Goal: Contribute content: Add original content to the website for others to see

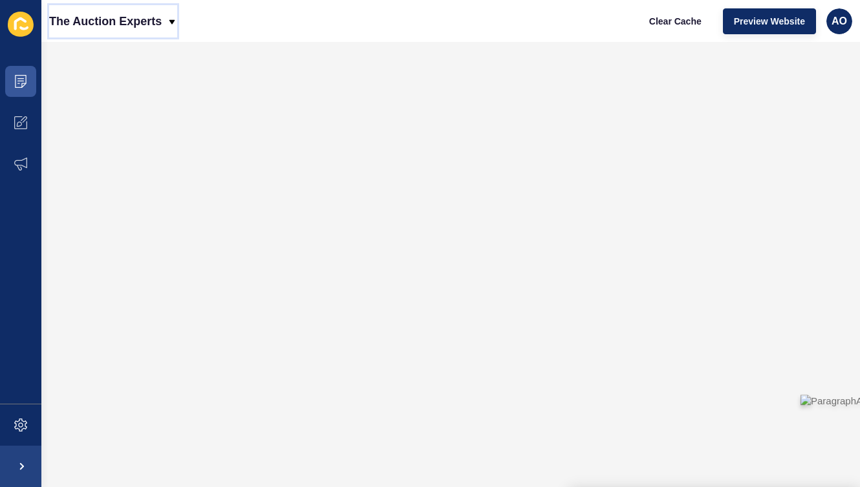
click at [173, 17] on icon at bounding box center [172, 22] width 10 height 10
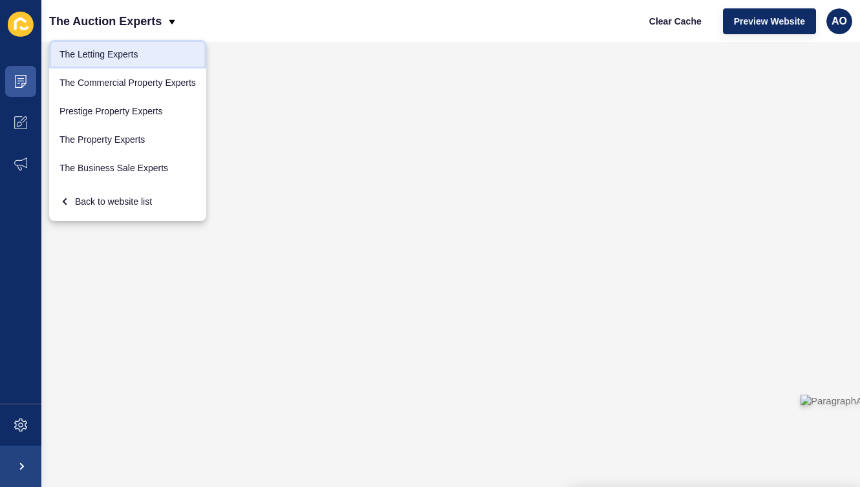
click at [130, 50] on link "The Letting Experts" at bounding box center [127, 54] width 157 height 28
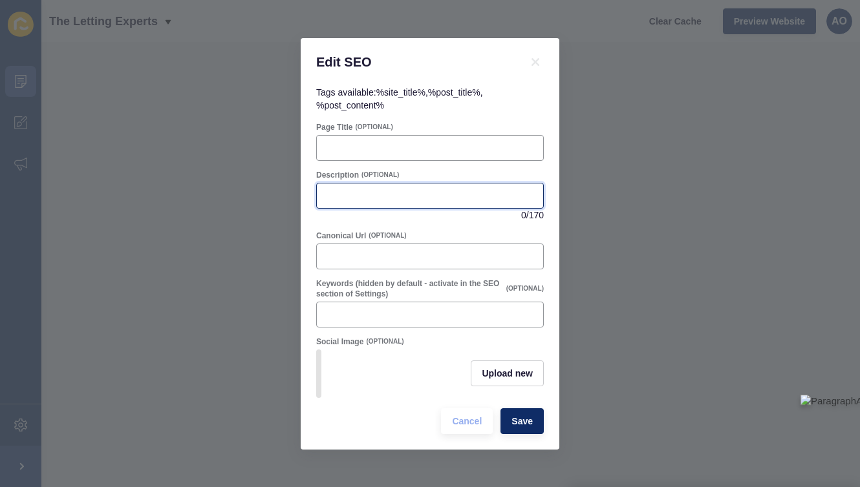
click at [351, 196] on input "Description" at bounding box center [429, 195] width 211 height 13
paste input "Find out what landlords can and can’t deduct from your deposit when renting. Le…"
type input "Find out what landlords can and can’t deduct from your deposit when renting. Le…"
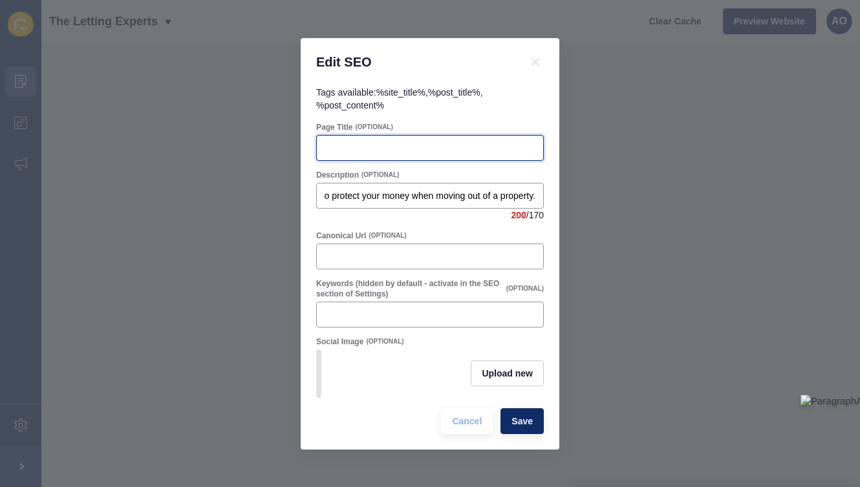
click at [355, 149] on input "Page Title" at bounding box center [429, 148] width 211 height 13
type input "What can a Landlord Legally Deduct From Your Deposit?"
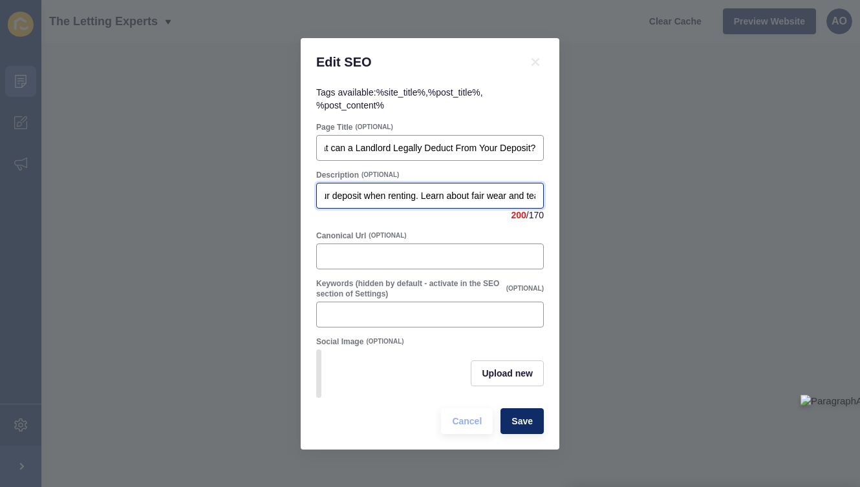
scroll to position [0, 0]
drag, startPoint x: 387, startPoint y: 195, endPoint x: 442, endPoint y: 196, distance: 55.6
click at [442, 196] on input "Find out what landlords can and can’t deduct from your deposit when renting. Le…" at bounding box center [429, 195] width 211 height 13
click at [340, 195] on input "Find out what landlords can and can’t deduct from your deposit. Learn about fai…" at bounding box center [429, 195] width 211 height 13
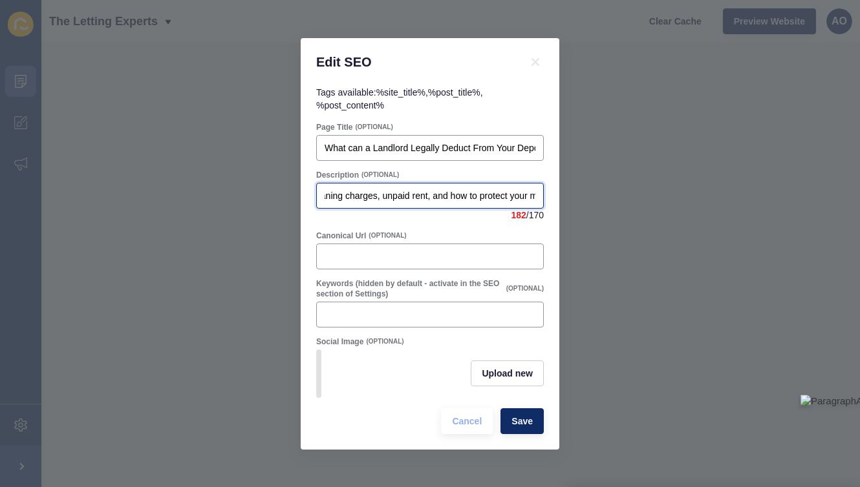
scroll to position [0, 395]
drag, startPoint x: 366, startPoint y: 199, endPoint x: 400, endPoint y: 199, distance: 33.6
click at [400, 199] on input "Find out what landlords can and can’t deduct from your deposit. Learn about wea…" at bounding box center [429, 195] width 211 height 13
drag, startPoint x: 478, startPoint y: 196, endPoint x: 516, endPoint y: 196, distance: 37.5
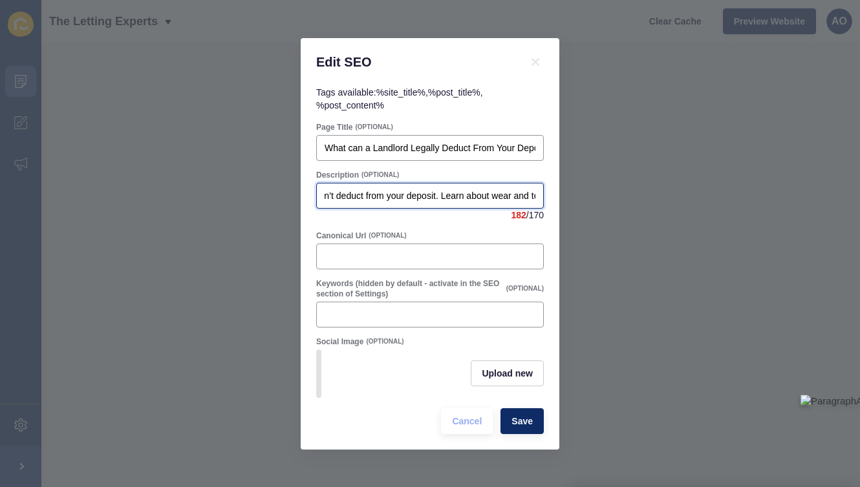
click at [516, 196] on input "Find out what landlords can and can’t deduct from your deposit. Learn about wea…" at bounding box center [429, 195] width 211 height 13
type input "Find out what landlords can and can’t deduct from your deposit. Learn about how…"
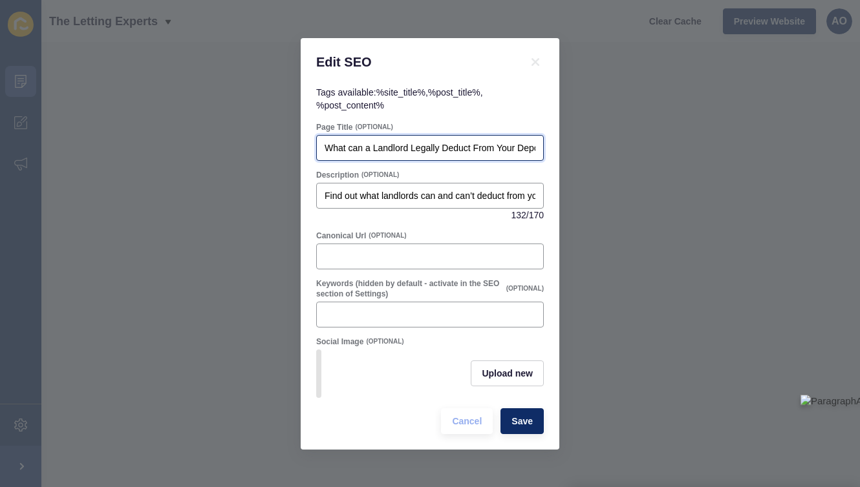
click at [328, 143] on input "What can a Landlord Legally Deduct From Your Deposit?" at bounding box center [429, 148] width 211 height 13
drag, startPoint x: 324, startPoint y: 143, endPoint x: 548, endPoint y: 147, distance: 224.3
click at [548, 147] on div "Tags available: %site_title% , %post_title% , %post_content% Page Title (OPTION…" at bounding box center [430, 268] width 259 height 364
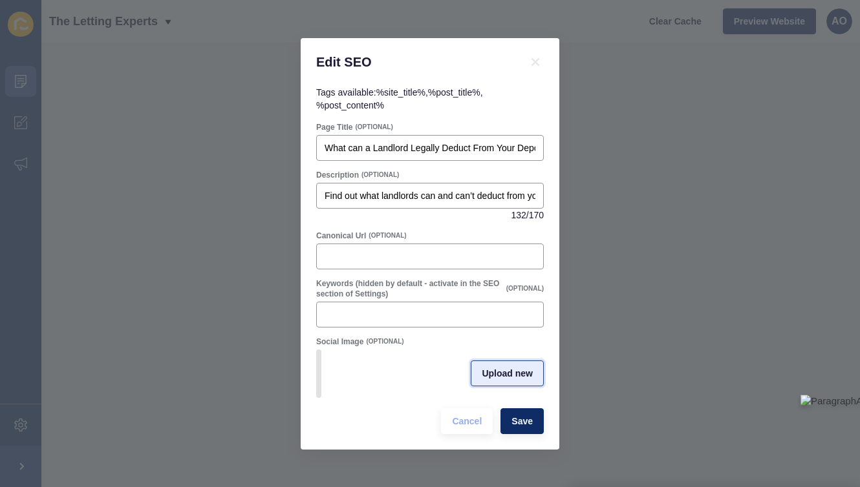
click at [499, 368] on span "Upload new" at bounding box center [507, 373] width 51 height 13
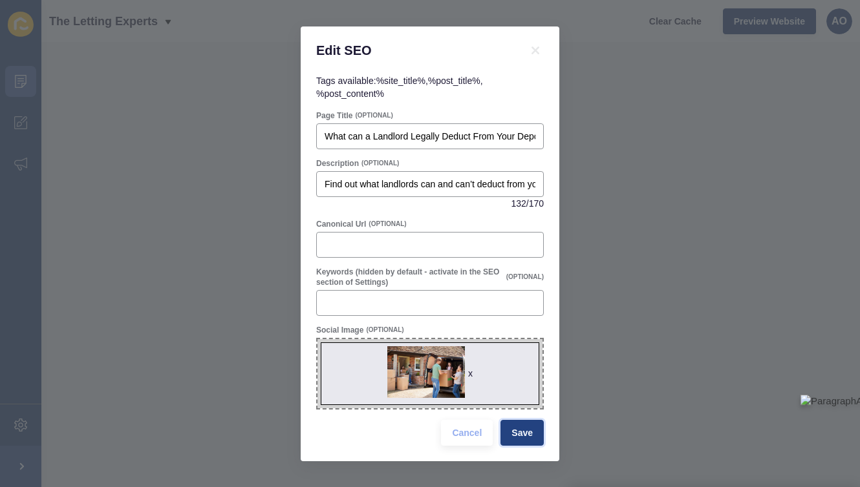
click at [518, 427] on span "Save" at bounding box center [521, 433] width 21 height 13
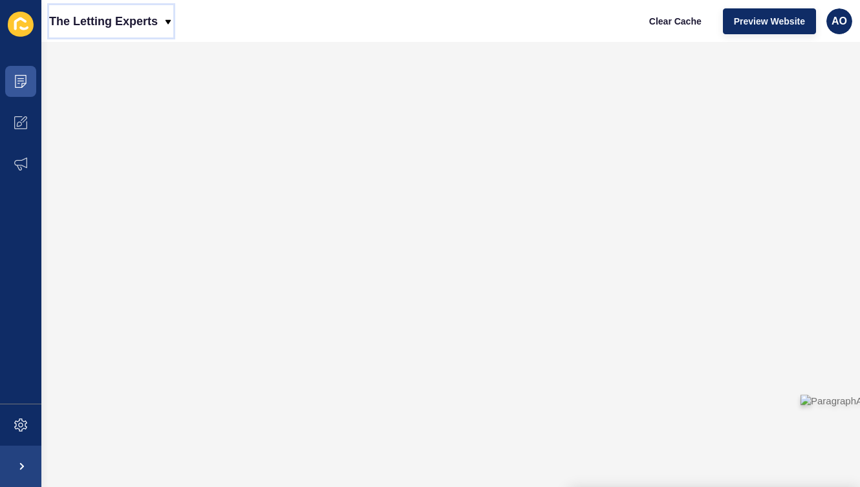
click at [169, 17] on icon at bounding box center [168, 22] width 10 height 10
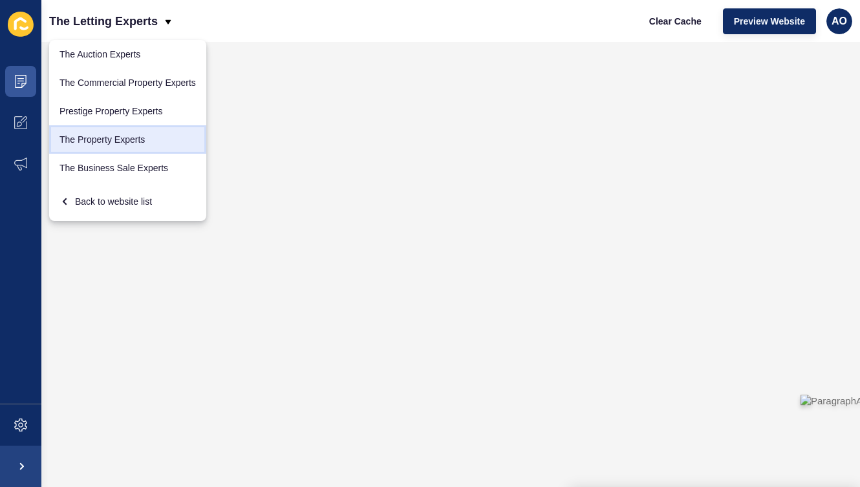
click at [136, 132] on link "The Property Experts" at bounding box center [127, 139] width 157 height 28
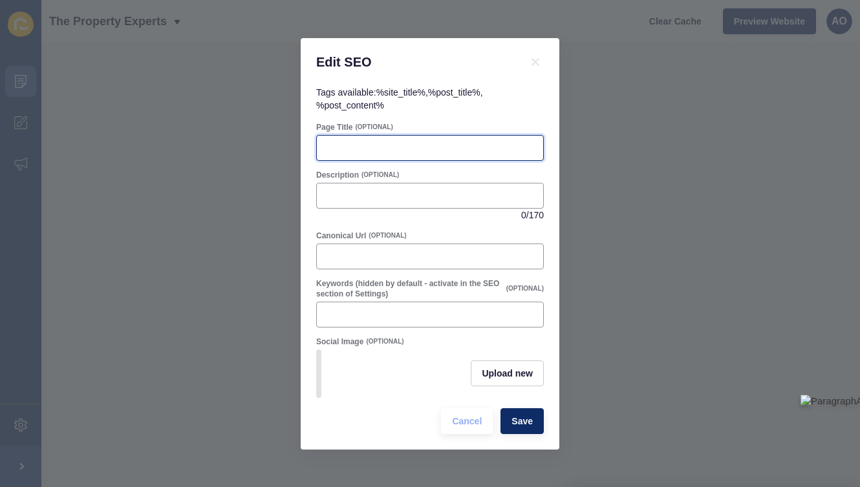
click at [341, 145] on input "Page Title" at bounding box center [429, 148] width 211 height 13
paste input "What can a Landlord Legally Deduct From Your Deposit?"
type input "What can a Landlord Legally Deduct From Your Deposit?"
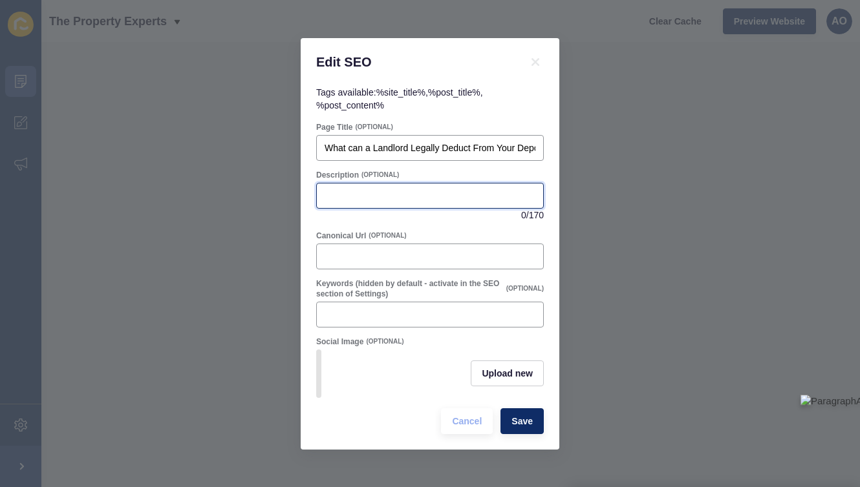
click at [347, 194] on input "Description" at bounding box center [429, 195] width 211 height 13
paste input "Find out what landlords can and can’t deduct from your deposit when renting. Le…"
drag, startPoint x: 470, startPoint y: 197, endPoint x: 372, endPoint y: 192, distance: 98.4
click at [372, 192] on input "Find out what landlords can and can’t deduct from your deposit when renting. Le…" at bounding box center [429, 195] width 211 height 13
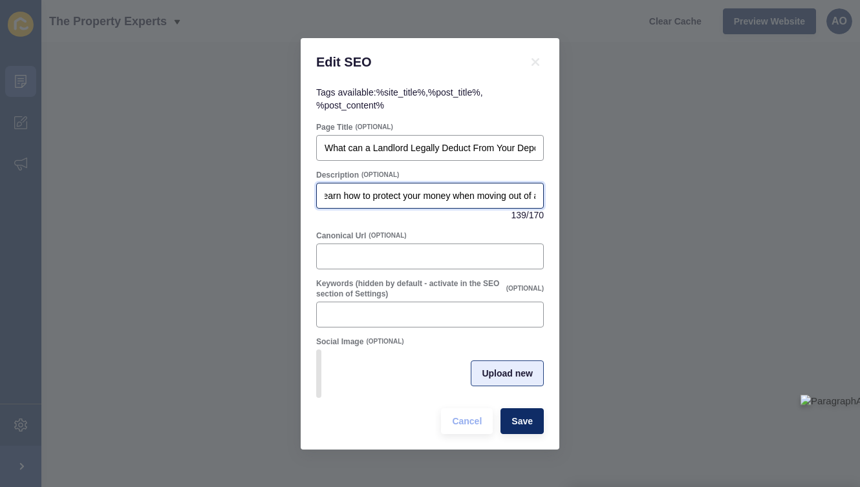
type input "Find out what landlords can and can’t deduct from your deposit when renting. Le…"
click at [504, 374] on span "Upload new" at bounding box center [507, 373] width 51 height 13
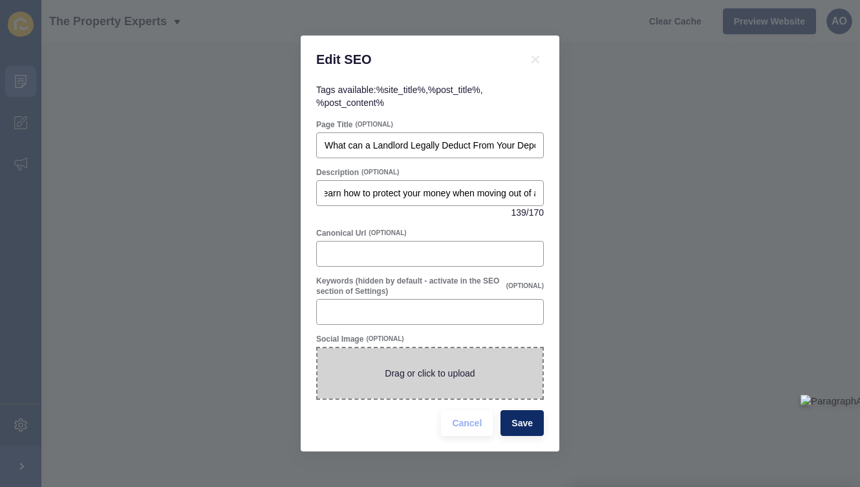
scroll to position [0, 0]
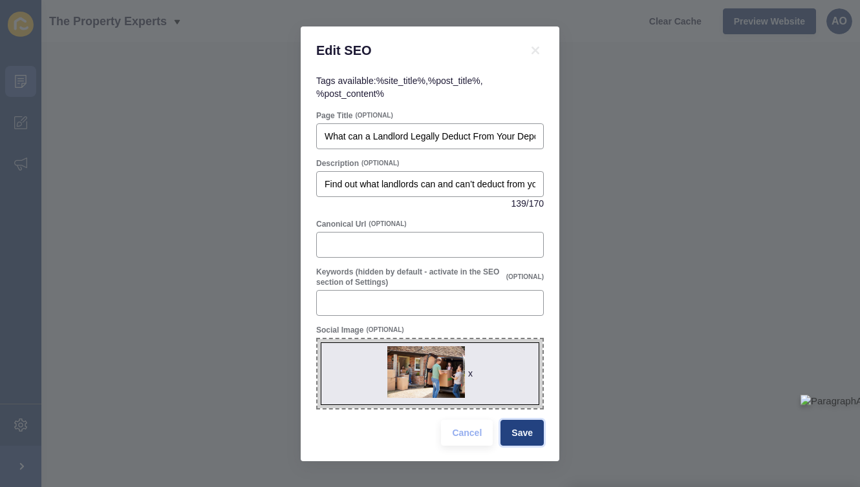
click at [523, 427] on span "Save" at bounding box center [521, 433] width 21 height 13
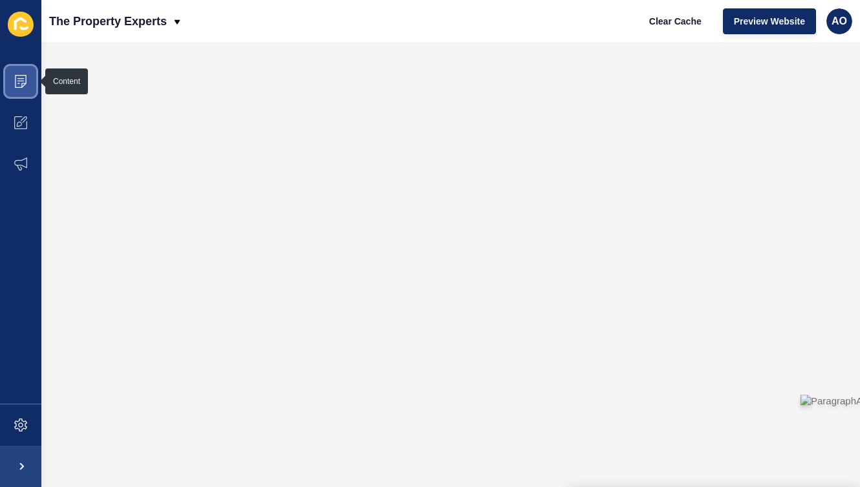
click at [16, 75] on icon at bounding box center [21, 81] width 12 height 13
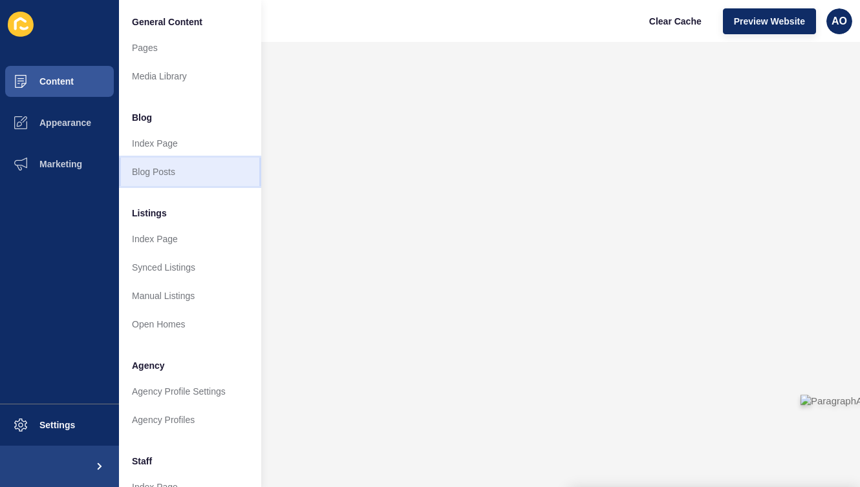
click at [183, 172] on link "Blog Posts" at bounding box center [190, 172] width 142 height 28
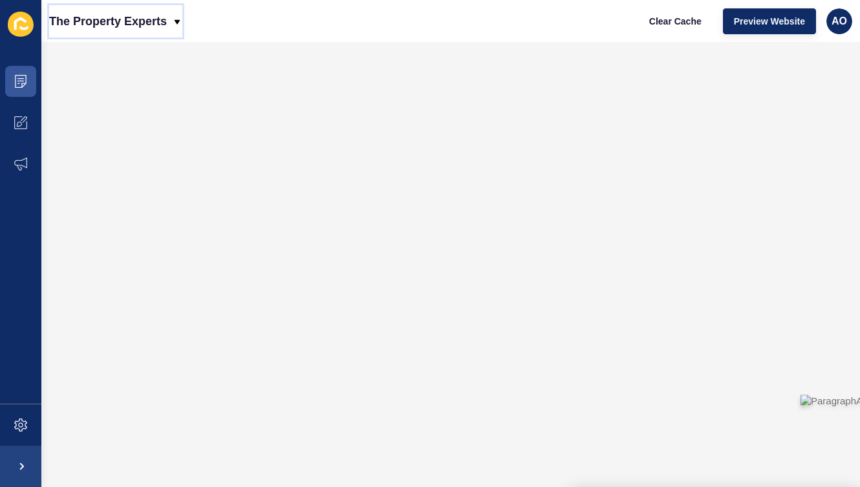
click at [177, 19] on icon at bounding box center [177, 22] width 10 height 10
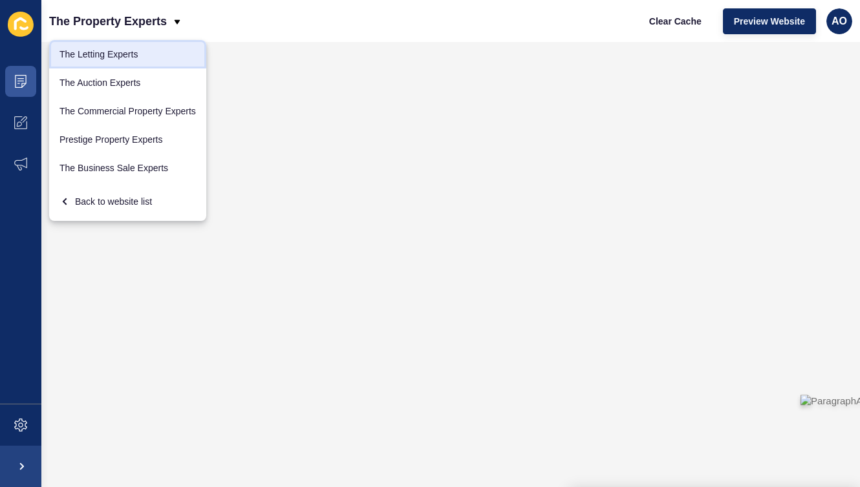
click at [129, 54] on link "The Letting Experts" at bounding box center [127, 54] width 157 height 28
